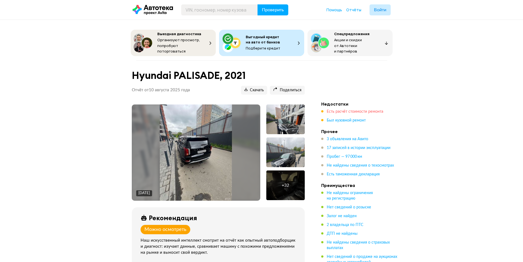
click at [339, 112] on span "Есть расчёт стоимости ремонта" at bounding box center [355, 112] width 57 height 4
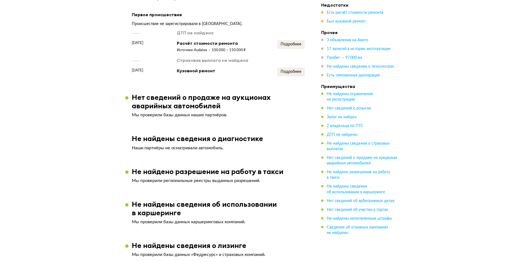
scroll to position [662, 0]
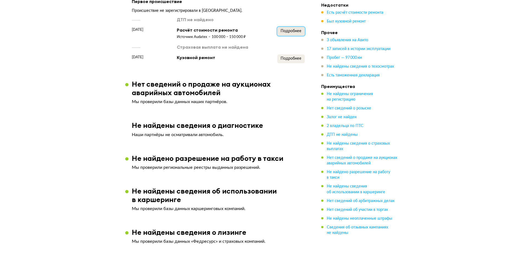
click at [302, 36] on button "Подробнее" at bounding box center [290, 31] width 27 height 9
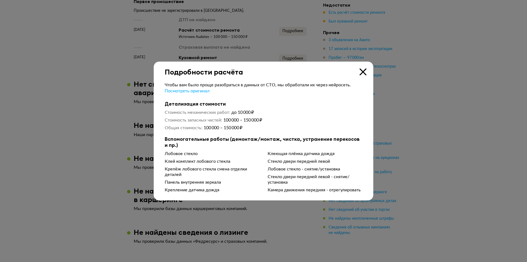
click at [361, 76] on div "Чтобы вам было проще разобраться в данных от СТО, мы обработали их через нейрос…" at bounding box center [264, 135] width 220 height 119
click at [361, 71] on icon at bounding box center [363, 71] width 7 height 7
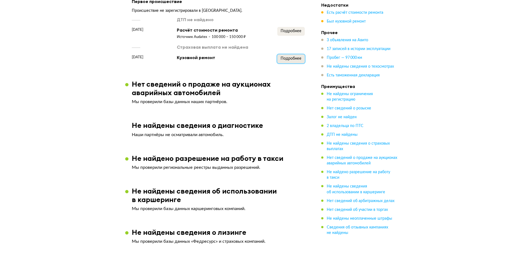
click at [285, 60] on span "Подробнее" at bounding box center [291, 59] width 21 height 4
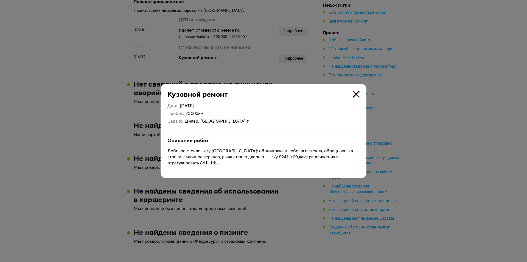
click at [355, 95] on icon at bounding box center [356, 94] width 7 height 7
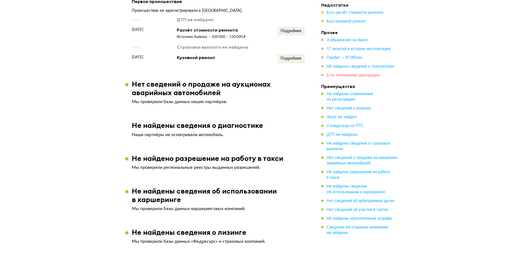
click at [358, 76] on span "Есть таможенная декларация" at bounding box center [353, 75] width 53 height 4
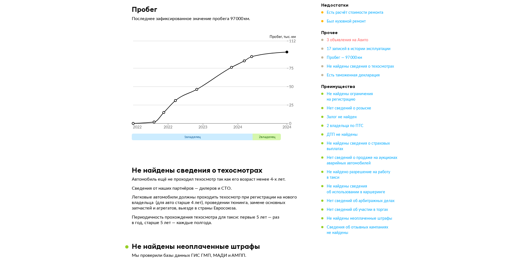
click at [347, 41] on span "3 объявления на Авито" at bounding box center [347, 40] width 41 height 4
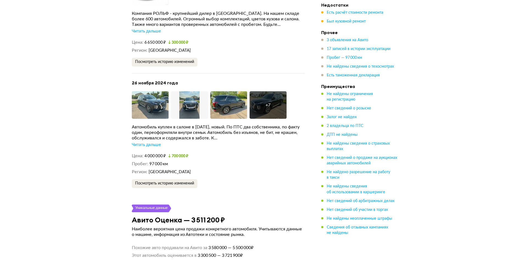
scroll to position [1210, 0]
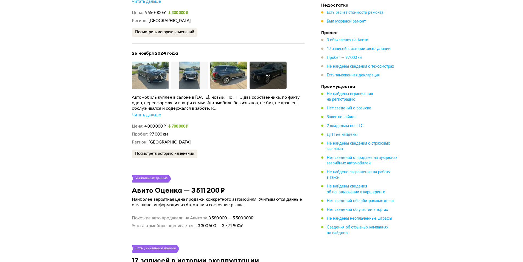
click at [143, 118] on div "Читать дальше" at bounding box center [146, 114] width 29 height 5
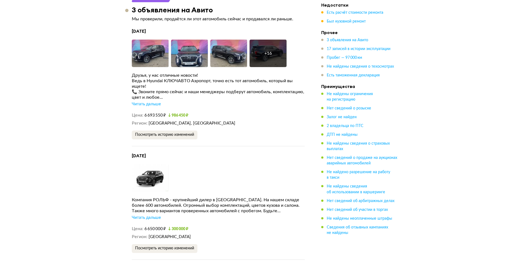
scroll to position [1045, 0]
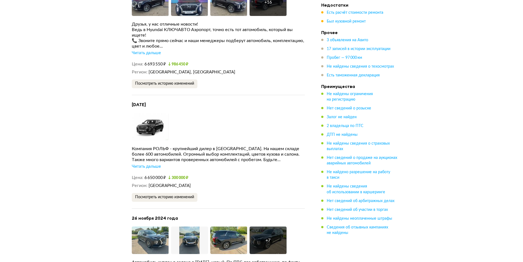
click at [345, 80] on ul "Недостатки Есть расчёт стоимости ремонта Был кузовной ремонт Прочее 3 объявлени…" at bounding box center [359, 118] width 77 height 233
click at [346, 79] on ul "Недостатки Есть расчёт стоимости ремонта Был кузовной ремонт Прочее 3 объявлени…" at bounding box center [359, 118] width 77 height 233
click at [357, 77] on span "Есть таможенная декларация" at bounding box center [353, 75] width 53 height 4
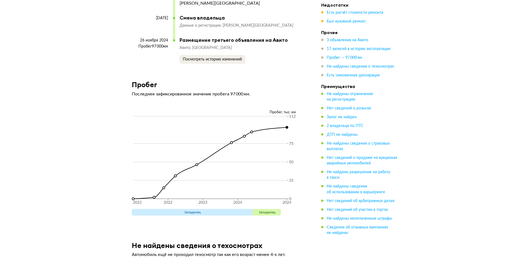
scroll to position [1993, 0]
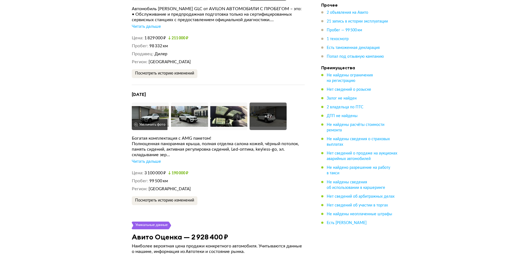
scroll to position [1044, 0]
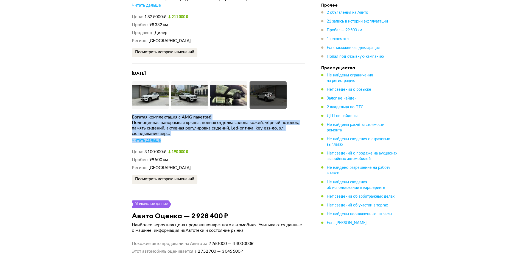
drag, startPoint x: 127, startPoint y: 113, endPoint x: 201, endPoint y: 134, distance: 76.3
click at [201, 134] on article "Уникальные данные 2 объявления на Авито Мы проверили, продаётся ли этот автомоб…" at bounding box center [218, 45] width 186 height 277
drag, startPoint x: 199, startPoint y: 130, endPoint x: 186, endPoint y: 125, distance: 14.1
click at [199, 129] on div "Полноценная панорамная крыша, полная отделка салона кожей, чёрный потолок, памя…" at bounding box center [218, 128] width 173 height 16
click at [163, 114] on div "Богатая комплектация с AMG пакетом!" at bounding box center [218, 116] width 173 height 5
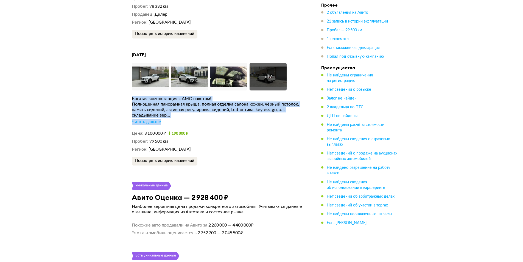
scroll to position [1071, 0]
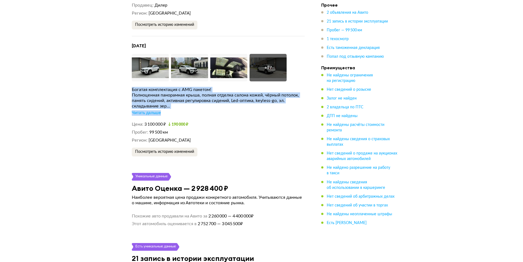
click at [179, 87] on div "Богатая комплектация с AMG пакетом!" at bounding box center [218, 89] width 173 height 5
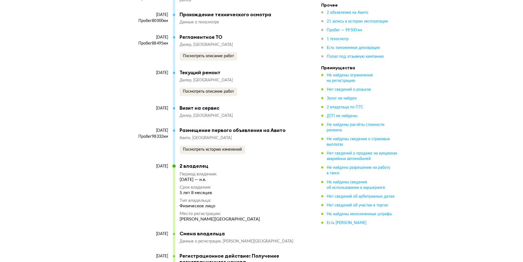
scroll to position [1813, 0]
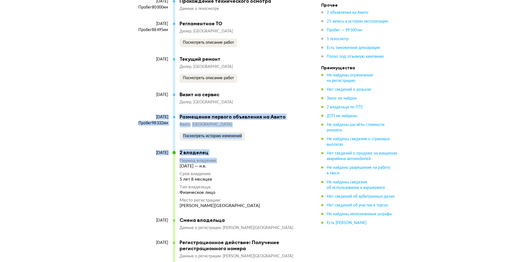
drag, startPoint x: 137, startPoint y: 116, endPoint x: 234, endPoint y: 162, distance: 107.1
click at [234, 162] on div "13 декабря 2019 2 владелец Период владения : 13 декабря 2019 — н.в. Срок владен…" at bounding box center [216, 183] width 168 height 68
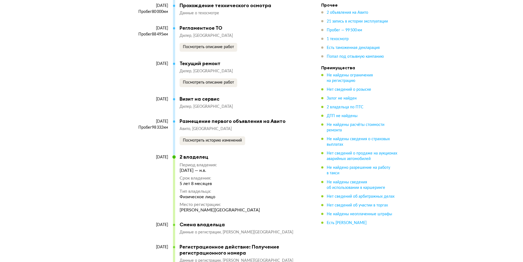
scroll to position [1758, 0]
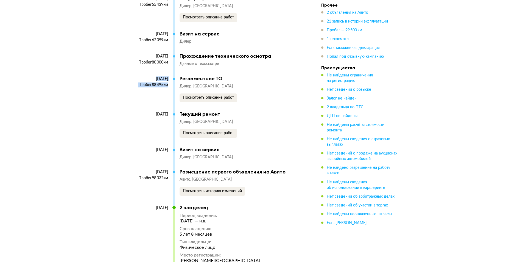
drag, startPoint x: 131, startPoint y: 78, endPoint x: 166, endPoint y: 85, distance: 35.3
click at [148, 178] on div "Пробег 98 332 км" at bounding box center [150, 178] width 36 height 5
click at [340, 13] on span "2 объявления на Авито" at bounding box center [347, 13] width 41 height 4
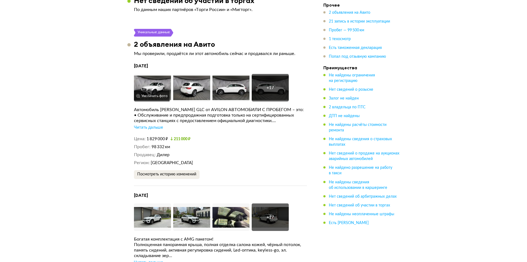
scroll to position [920, 0]
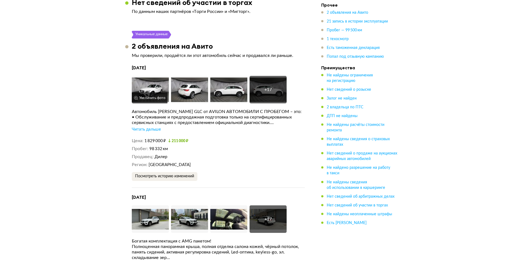
click at [148, 76] on img at bounding box center [150, 89] width 37 height 27
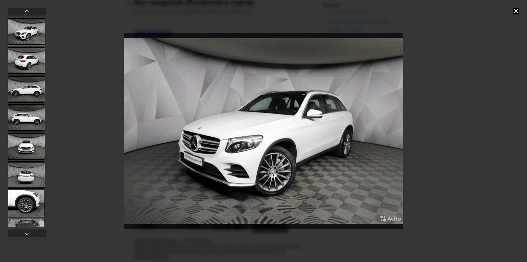
click at [30, 57] on div at bounding box center [26, 60] width 37 height 27
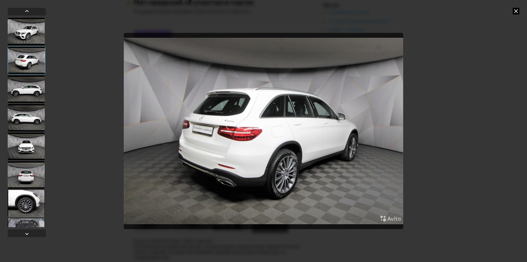
click at [38, 94] on div at bounding box center [26, 88] width 37 height 27
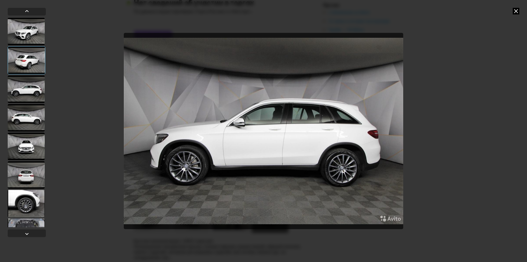
click at [35, 114] on div at bounding box center [26, 117] width 37 height 27
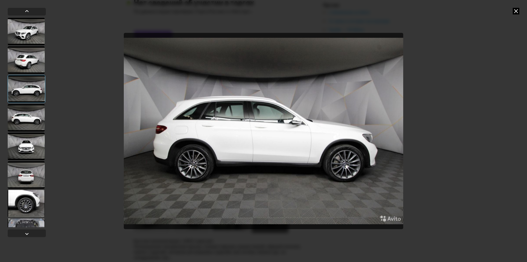
click at [34, 137] on div at bounding box center [26, 145] width 37 height 27
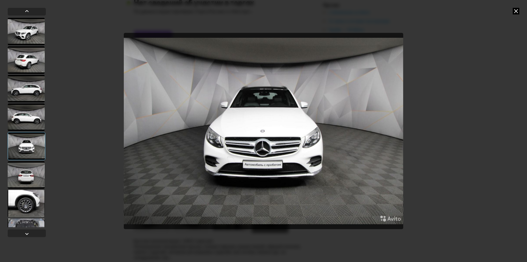
drag, startPoint x: 34, startPoint y: 145, endPoint x: 24, endPoint y: 160, distance: 18.1
click at [34, 145] on div at bounding box center [27, 146] width 38 height 28
click at [24, 160] on div at bounding box center [27, 122] width 38 height 209
click at [24, 162] on div at bounding box center [26, 174] width 37 height 27
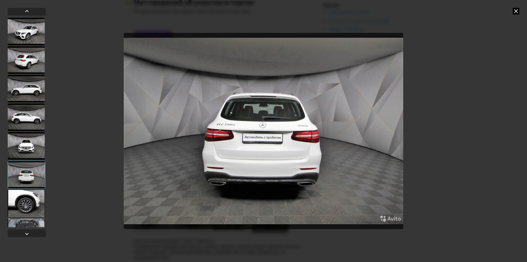
click at [44, 201] on div at bounding box center [26, 203] width 37 height 27
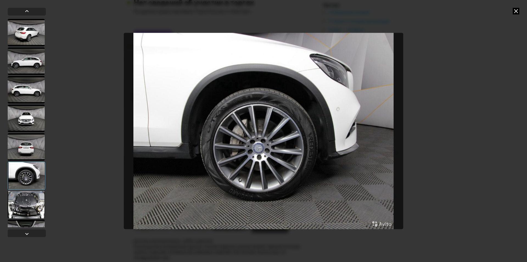
click at [27, 199] on div at bounding box center [26, 204] width 37 height 27
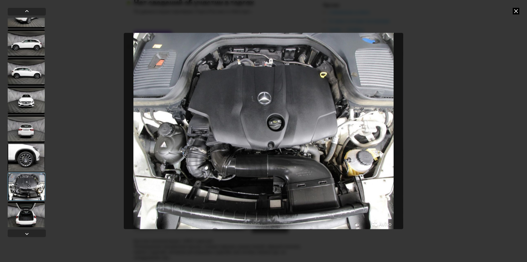
scroll to position [55, 0]
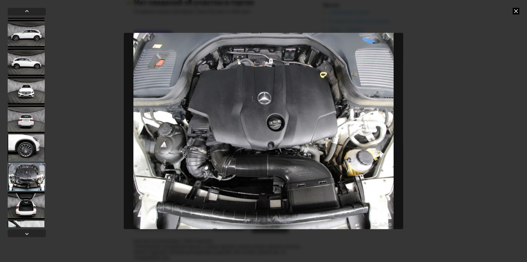
click at [27, 193] on div at bounding box center [26, 205] width 37 height 27
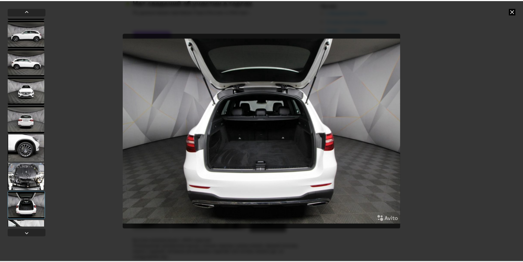
scroll to position [82, 0]
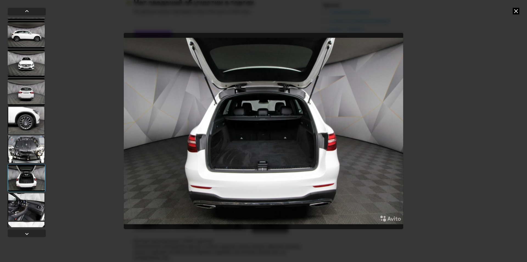
click at [29, 192] on div at bounding box center [27, 122] width 38 height 209
click at [30, 184] on div at bounding box center [27, 178] width 38 height 28
click at [30, 202] on div at bounding box center [26, 206] width 37 height 27
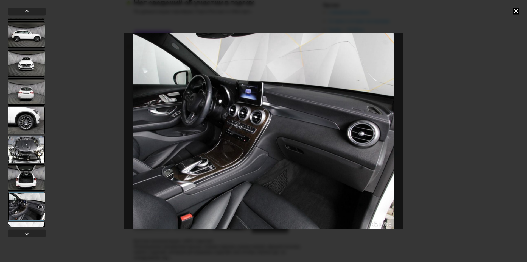
click at [516, 12] on icon at bounding box center [516, 11] width 7 height 7
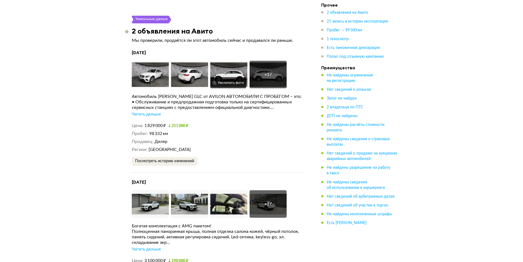
scroll to position [947, 0]
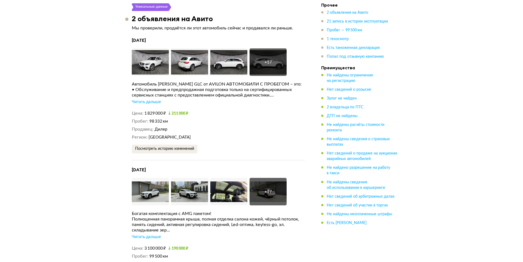
click at [141, 99] on div "Читать дальше" at bounding box center [146, 101] width 29 height 5
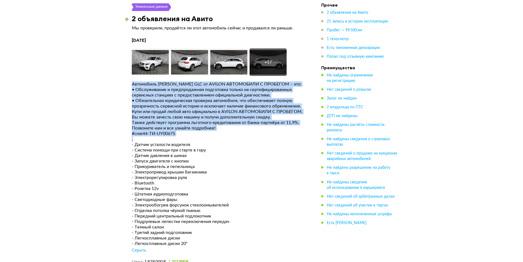
drag, startPoint x: 136, startPoint y: 84, endPoint x: 229, endPoint y: 138, distance: 107.7
click at [229, 138] on article "Уникальные данные 2 объявления на Авито Мы проверили, продаётся ли этот автомоб…" at bounding box center [218, 215] width 186 height 425
click at [229, 138] on div "." at bounding box center [218, 138] width 173 height 5
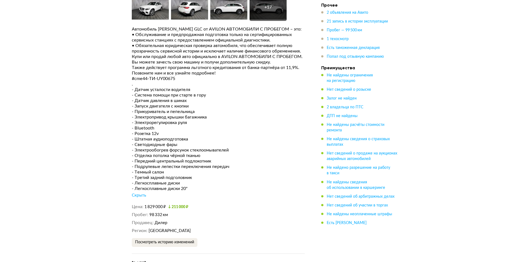
scroll to position [920, 0]
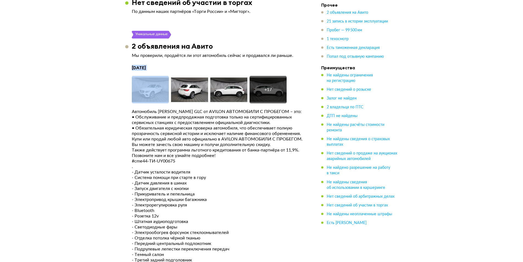
drag, startPoint x: 145, startPoint y: 67, endPoint x: 160, endPoint y: 68, distance: 15.2
click at [160, 68] on article "Уникальные данные 2 объявления на Авито Мы проверили, продаётся ли этот автомоб…" at bounding box center [218, 243] width 186 height 425
click at [163, 129] on div "• Обязательная юридическая проверка автомобиля, что обеспечивает полную прозрач…" at bounding box center [218, 130] width 173 height 11
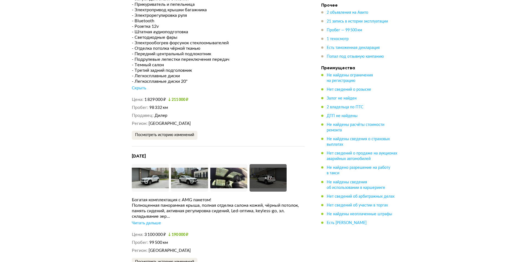
scroll to position [1112, 0]
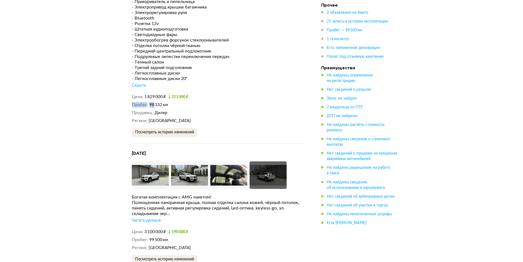
drag, startPoint x: 127, startPoint y: 105, endPoint x: 155, endPoint y: 109, distance: 28.2
click at [155, 109] on article "Уникальные данные 2 объявления на Авито Мы проверили, продаётся ли этот автомоб…" at bounding box center [218, 50] width 186 height 425
click at [157, 107] on span "98 332 км" at bounding box center [158, 105] width 19 height 4
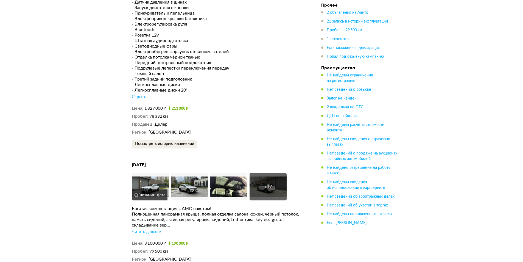
scroll to position [1167, 0]
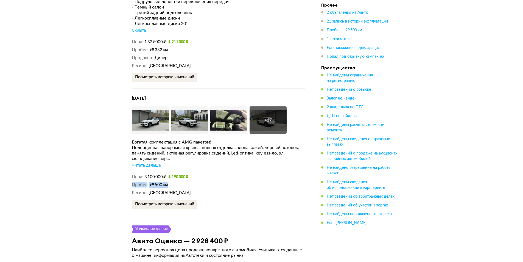
drag, startPoint x: 145, startPoint y: 186, endPoint x: 172, endPoint y: 186, distance: 26.9
click at [172, 186] on dd "99 500 км" at bounding box center [226, 185] width 155 height 6
click at [155, 165] on div "Читать дальше" at bounding box center [146, 165] width 29 height 5
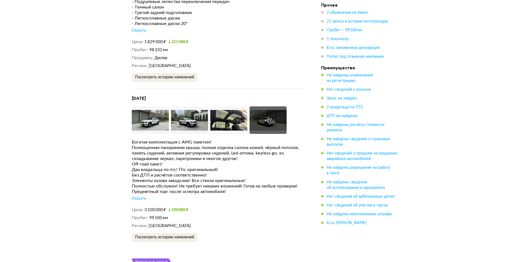
scroll to position [1195, 0]
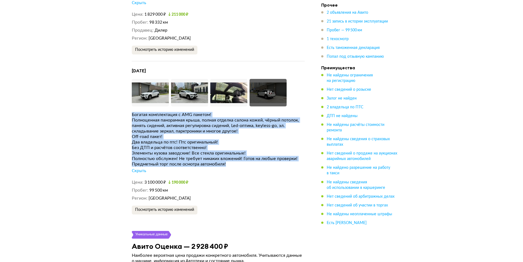
drag, startPoint x: 132, startPoint y: 115, endPoint x: 234, endPoint y: 166, distance: 113.9
click at [234, 166] on div "Богатая комплектация с AMG пакетом! Полноценная панорамная крыша, полная отделк…" at bounding box center [218, 143] width 173 height 62
click at [234, 166] on div "Предметный торг после осмотра автомобиля!" at bounding box center [218, 163] width 173 height 5
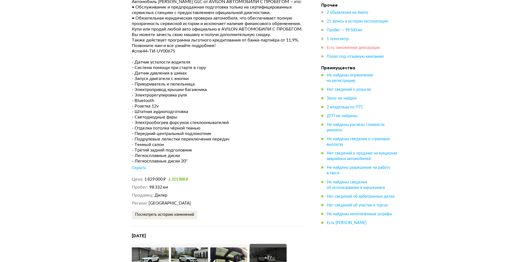
click at [348, 50] on span "Есть таможенная декларация" at bounding box center [353, 48] width 53 height 4
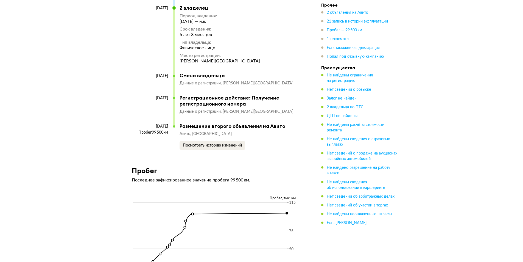
scroll to position [2137, 0]
